Goal: Information Seeking & Learning: Learn about a topic

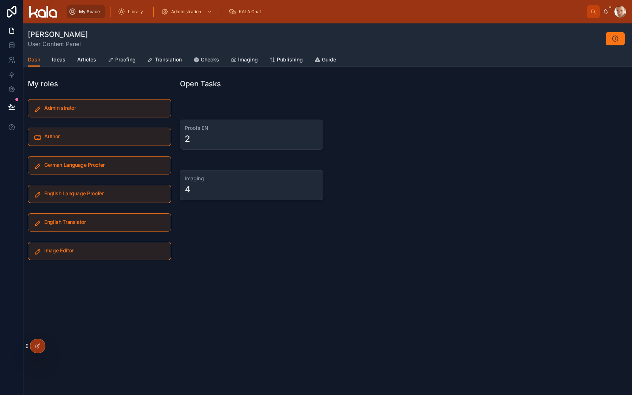
click at [135, 12] on span "Library" at bounding box center [135, 12] width 15 height 6
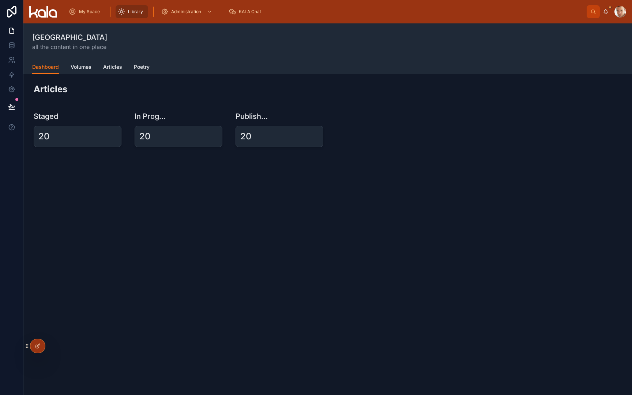
click at [83, 70] on span "Volumes" at bounding box center [81, 66] width 21 height 7
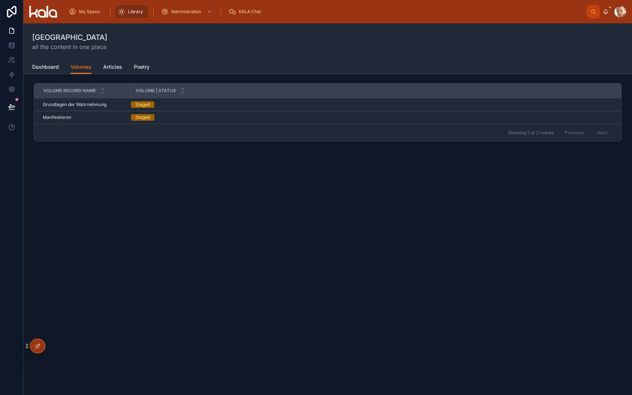
click at [94, 116] on div "Manifestieren Manifestieren" at bounding box center [84, 118] width 83 height 6
